Goal: Information Seeking & Learning: Learn about a topic

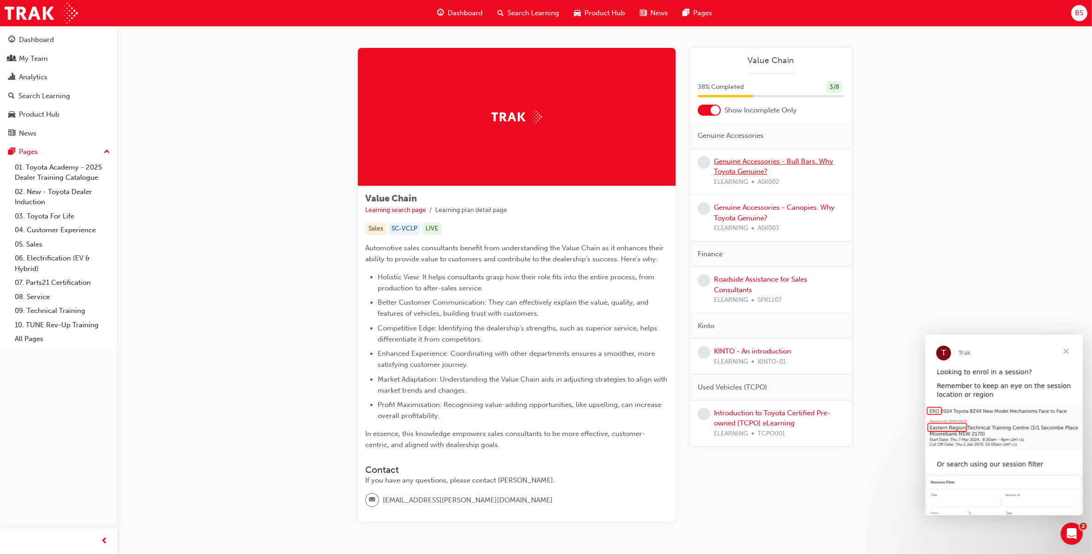
click at [742, 169] on link "Genuine Accessories - Bull Bars. Why Toyota Genuine?" at bounding box center [773, 166] width 119 height 19
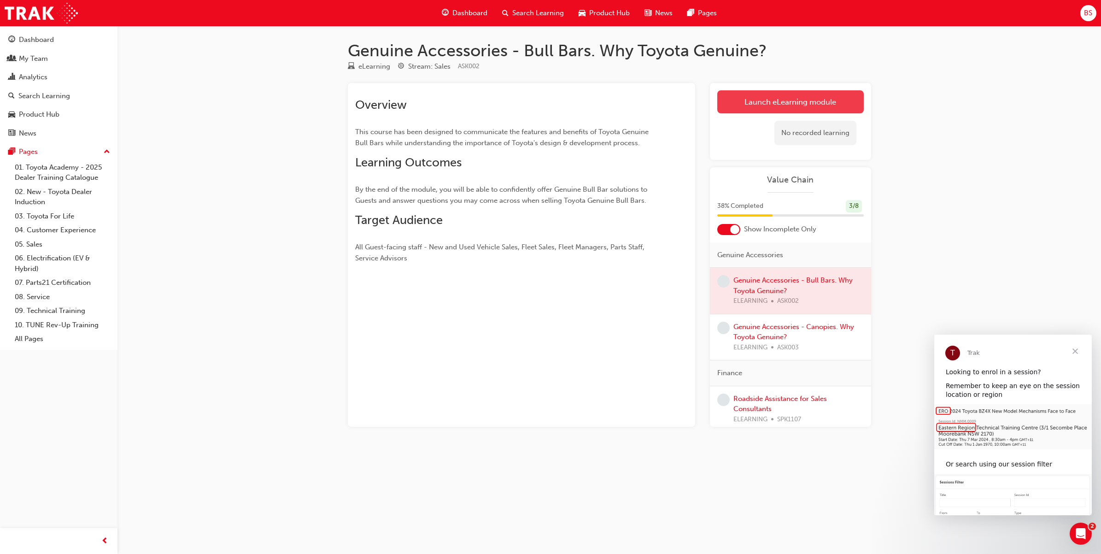
click at [795, 102] on link "Launch eLearning module" at bounding box center [790, 101] width 146 height 23
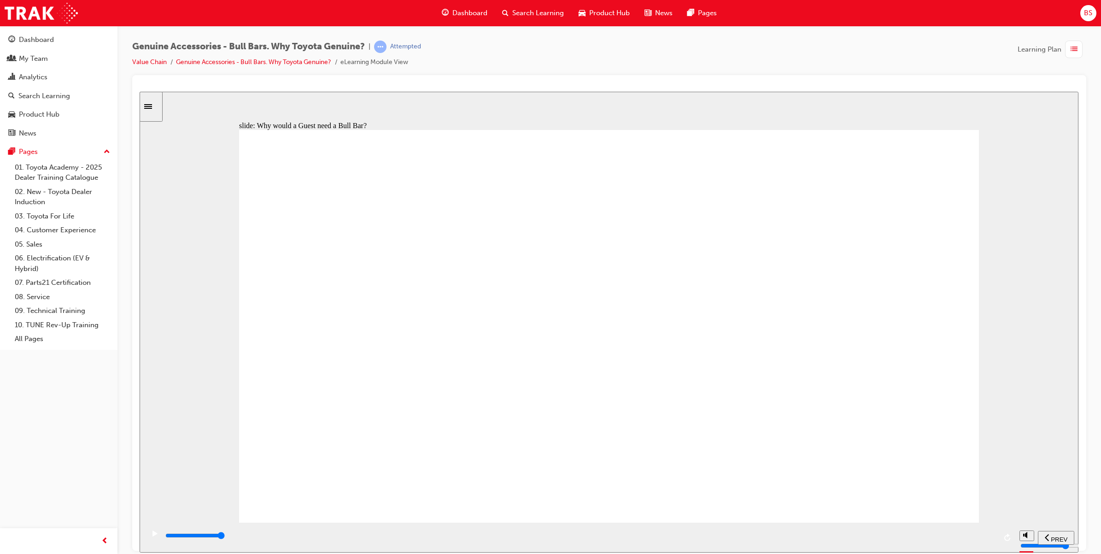
click at [155, 103] on icon "Sidebar Toggle" at bounding box center [151, 106] width 14 height 6
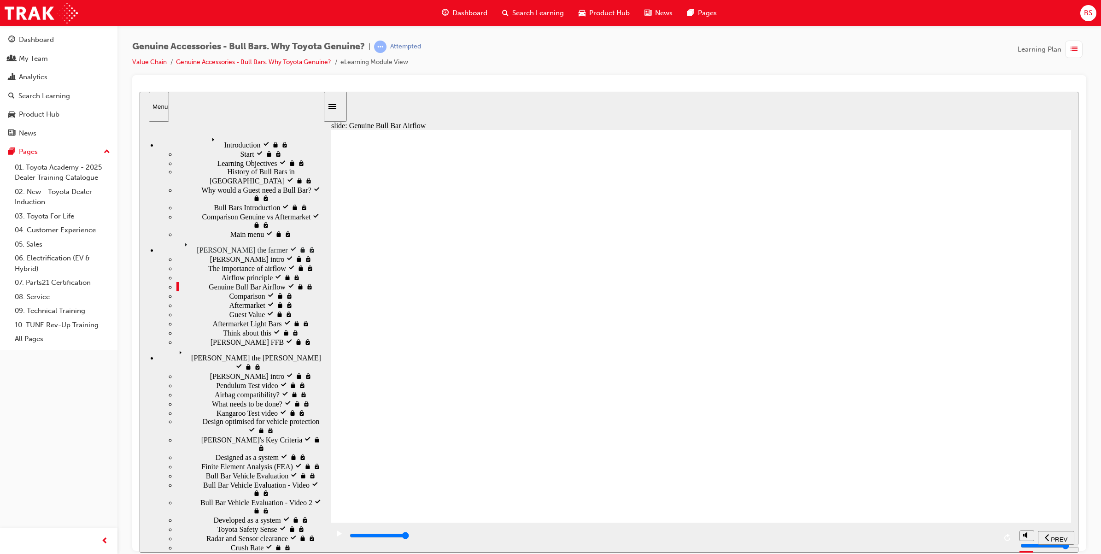
click at [660, 356] on div "Toyota Genuine Bull Bars are designed to ensure optimum airflow for engine, tra…" at bounding box center [701, 329] width 740 height 401
drag, startPoint x: 726, startPoint y: 317, endPoint x: 721, endPoint y: 317, distance: 5.5
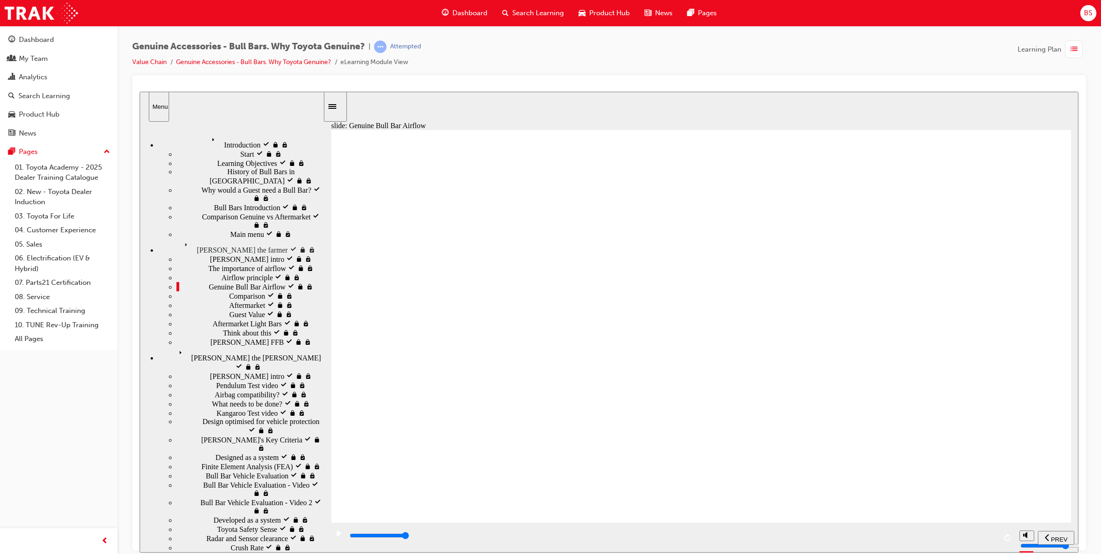
drag, startPoint x: 661, startPoint y: 320, endPoint x: 651, endPoint y: 321, distance: 10.8
click at [654, 321] on div "Toyota Genuine Bull Bars are designed to ensure optimum airflow for engine, tra…" at bounding box center [701, 329] width 740 height 401
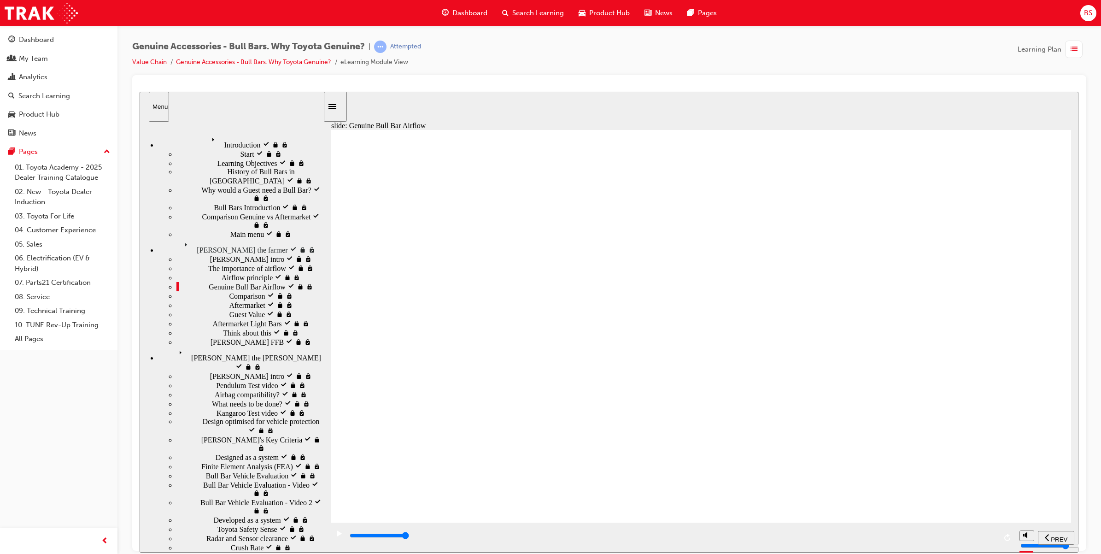
click at [721, 354] on div "Toyota Genuine Bull Bars are designed to ensure optimum airflow for engine, tra…" at bounding box center [701, 329] width 740 height 401
drag, startPoint x: 715, startPoint y: 354, endPoint x: 674, endPoint y: 353, distance: 41.5
click at [702, 356] on div "Toyota Genuine Bull Bars are designed to ensure optimum airflow for engine, tra…" at bounding box center [701, 329] width 740 height 401
click at [673, 353] on div "Toyota Genuine Bull Bars are designed to ensure optimum airflow for engine, tra…" at bounding box center [701, 329] width 740 height 401
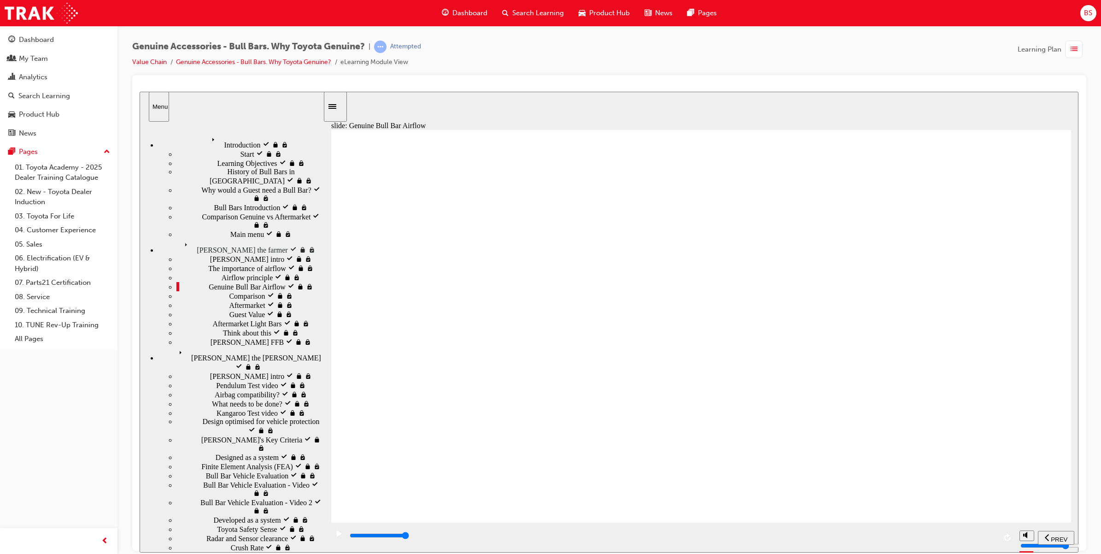
click at [673, 353] on div "Toyota Genuine Bull Bars are designed to ensure optimum airflow for engine, tra…" at bounding box center [701, 329] width 740 height 401
drag, startPoint x: 673, startPoint y: 353, endPoint x: 683, endPoint y: 405, distance: 52.9
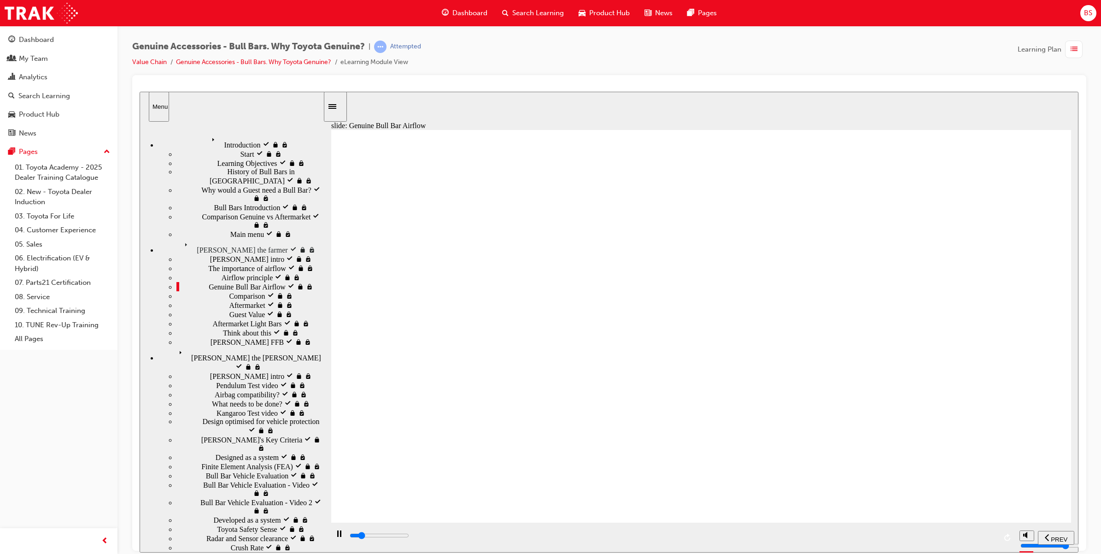
drag, startPoint x: 1039, startPoint y: 240, endPoint x: 993, endPoint y: 204, distance: 57.5
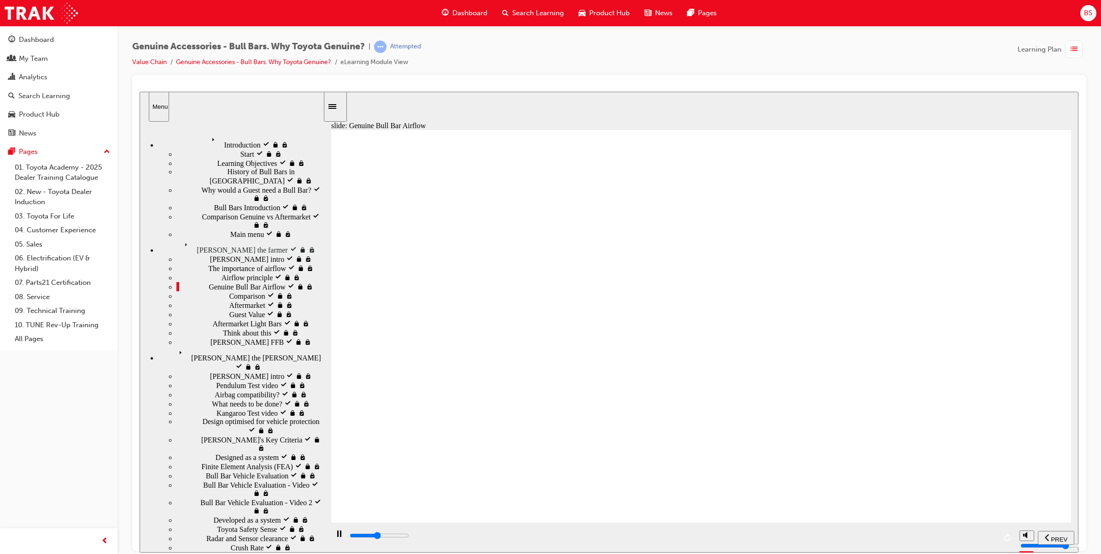
drag, startPoint x: 942, startPoint y: 160, endPoint x: 948, endPoint y: 208, distance: 47.8
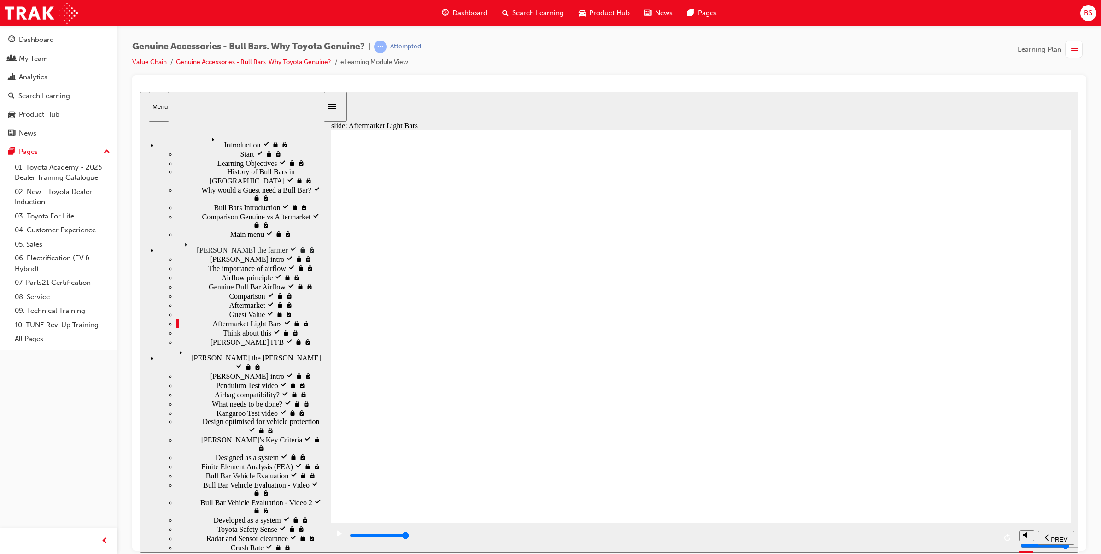
drag, startPoint x: 900, startPoint y: 332, endPoint x: 895, endPoint y: 333, distance: 5.0
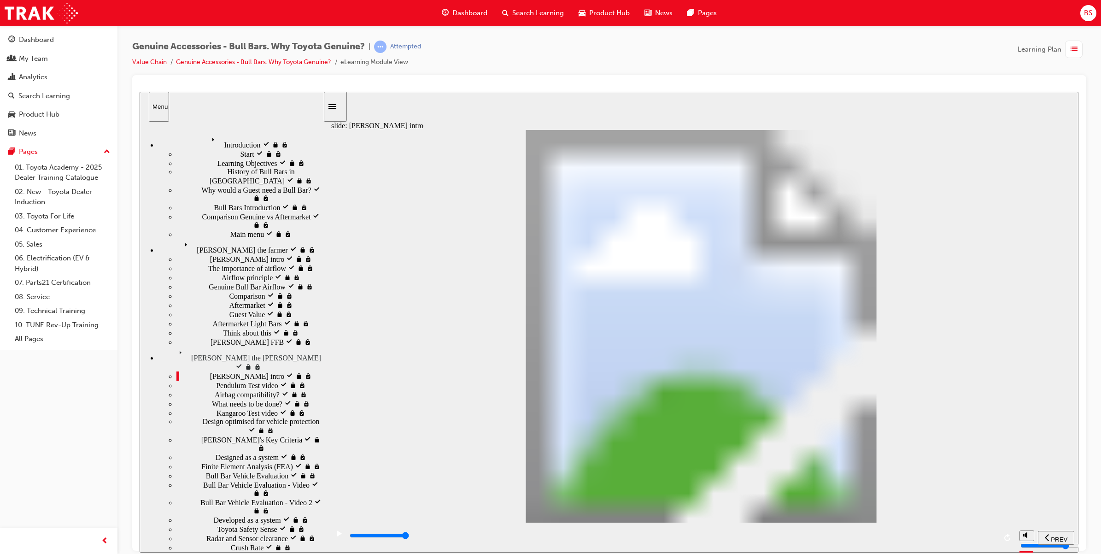
type input "8500"
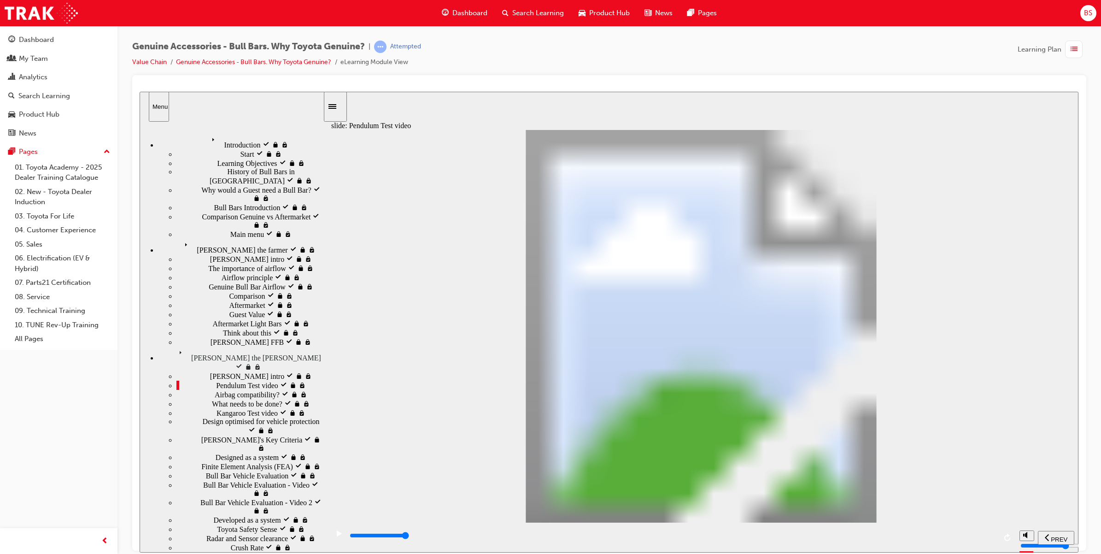
type input "102"
type input "29500"
